Goal: Task Accomplishment & Management: Use online tool/utility

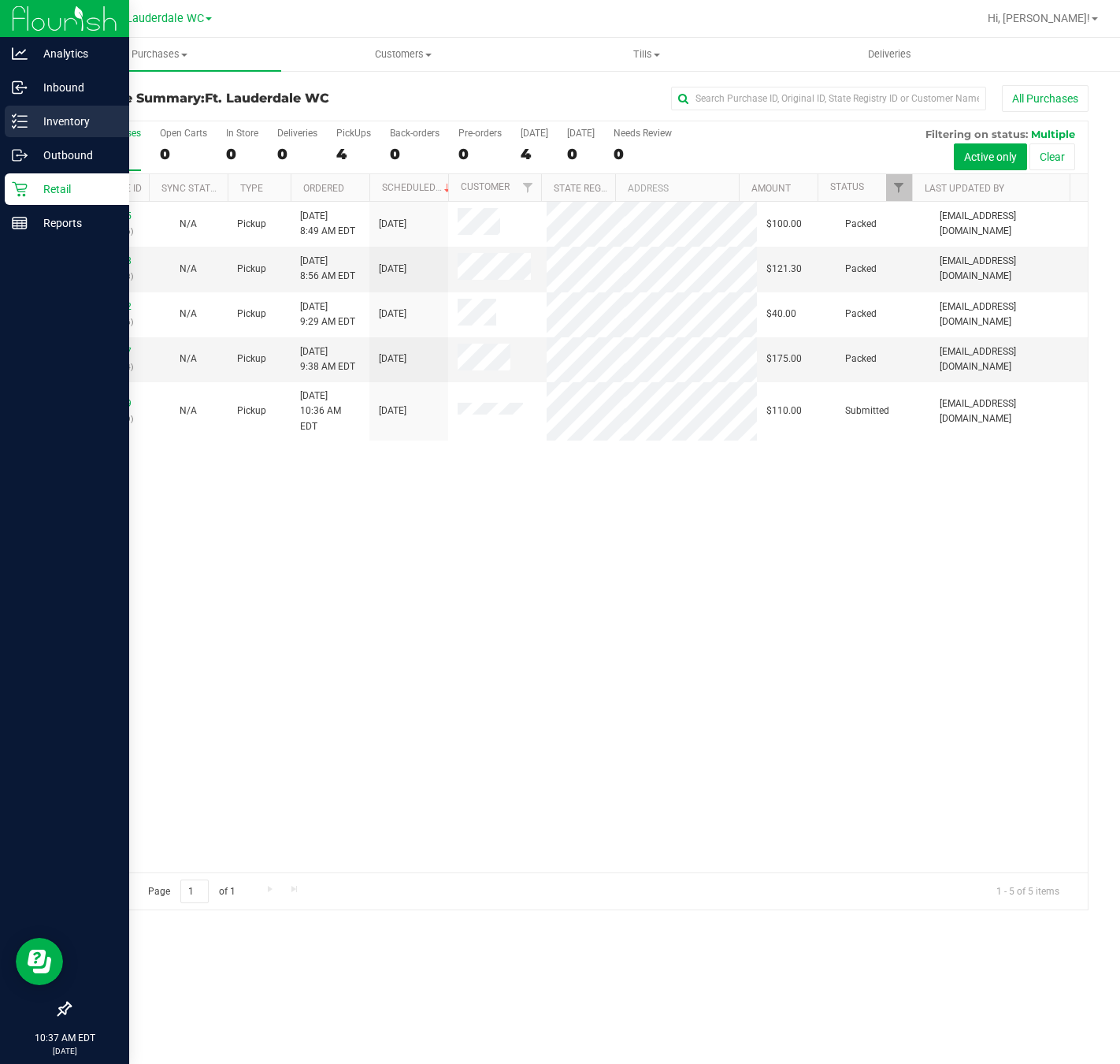
click at [17, 117] on icon at bounding box center [20, 121] width 16 height 16
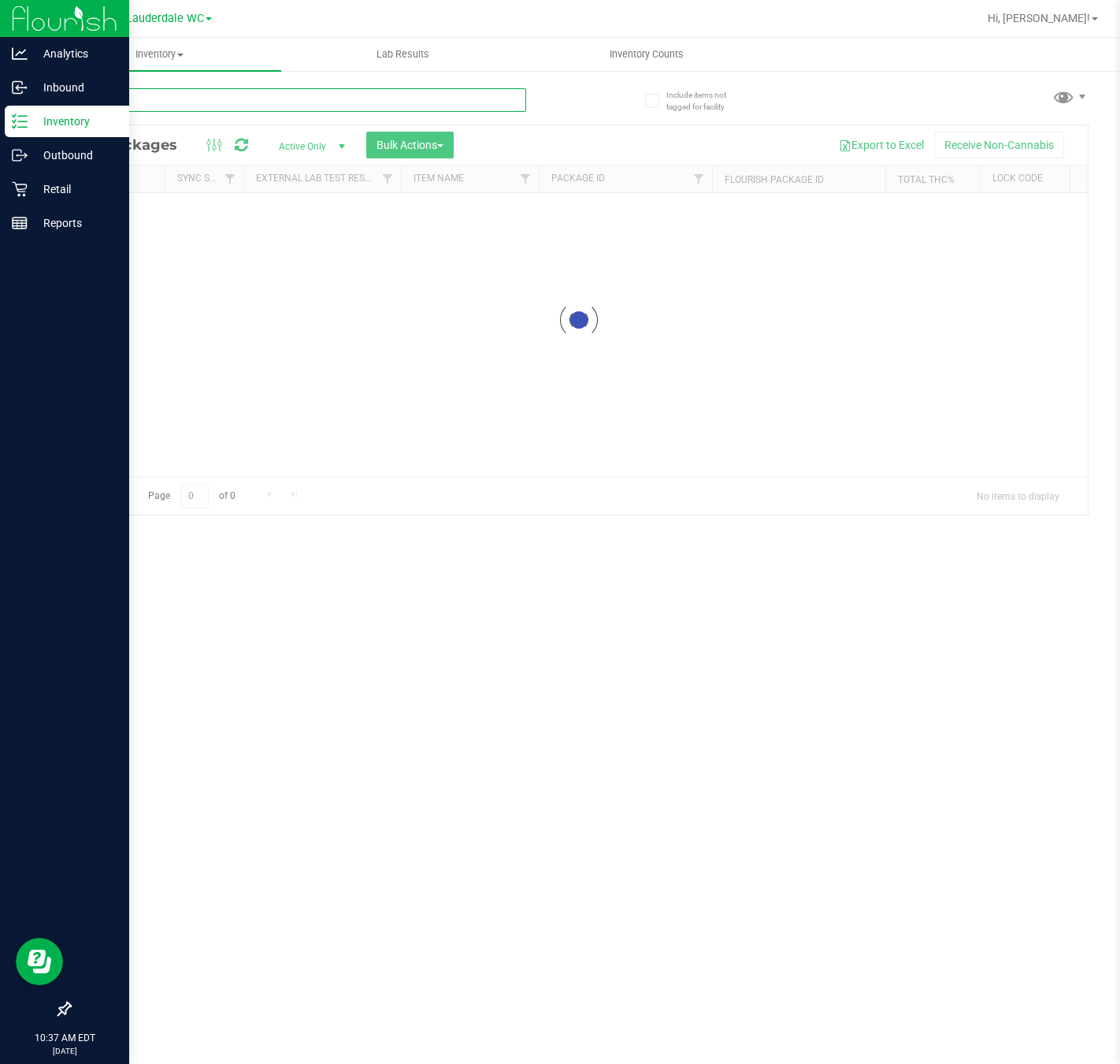
click at [182, 88] on input "text" at bounding box center [297, 100] width 457 height 23
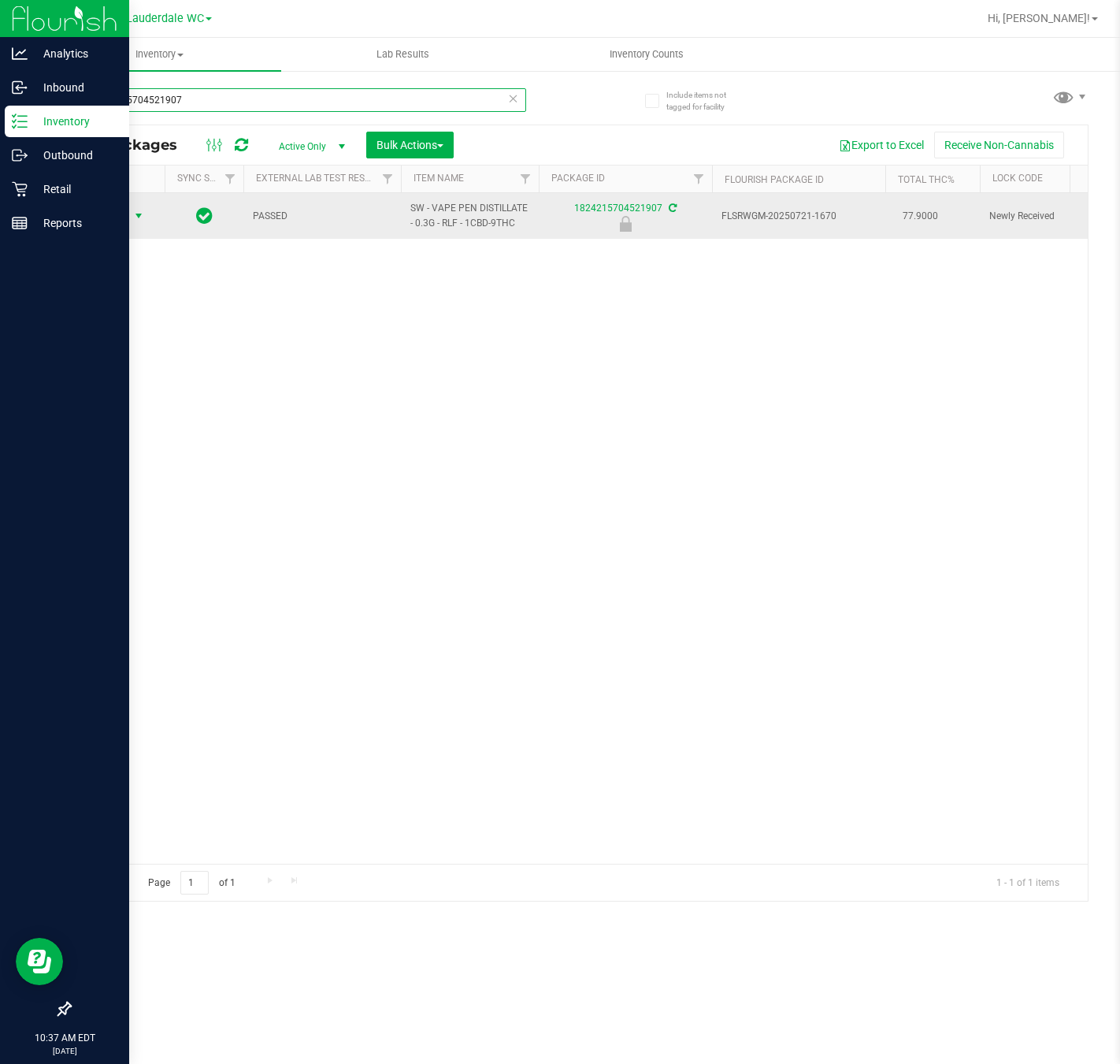
type input "1824215704521907"
click at [119, 218] on span "Action" at bounding box center [107, 216] width 43 height 22
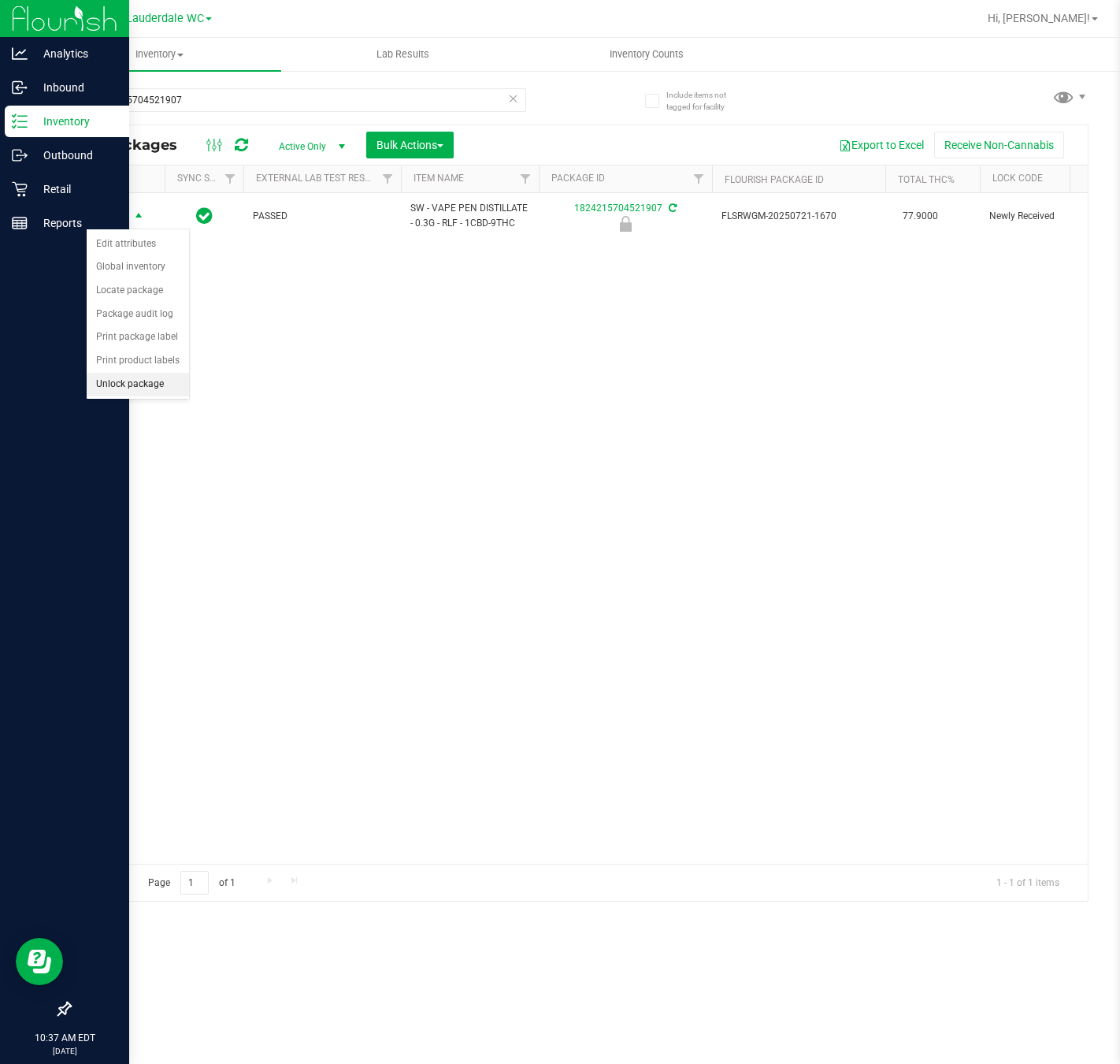
click at [123, 396] on li "Unlock package" at bounding box center [137, 384] width 102 height 23
